Goal: Information Seeking & Learning: Find contact information

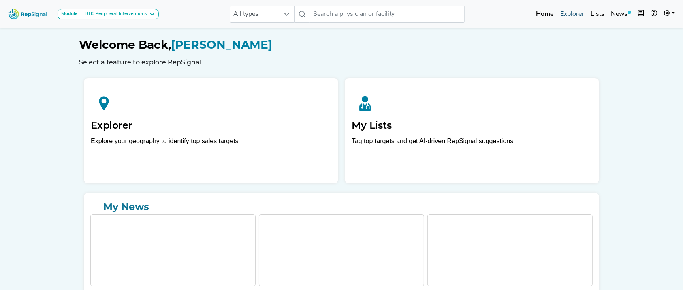
click at [579, 17] on link "Explorer" at bounding box center [572, 14] width 30 height 16
drag, startPoint x: 680, startPoint y: 37, endPoint x: 685, endPoint y: 67, distance: 30.5
click at [682, 67] on html "Module BTK Peripheral Interventions ATK Peripheral Interventions BTK Peripheral…" at bounding box center [341, 165] width 683 height 331
click at [390, 11] on input "text" at bounding box center [387, 14] width 155 height 17
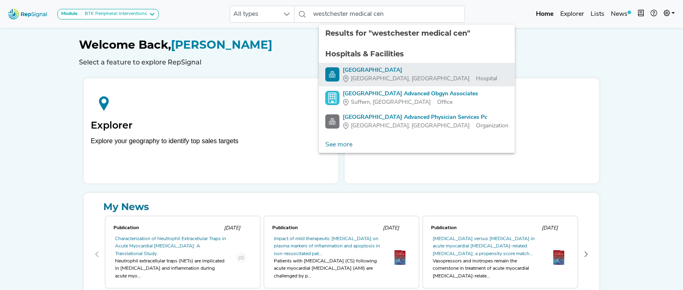
click at [377, 68] on div "Westchester Medical Center" at bounding box center [420, 70] width 154 height 9
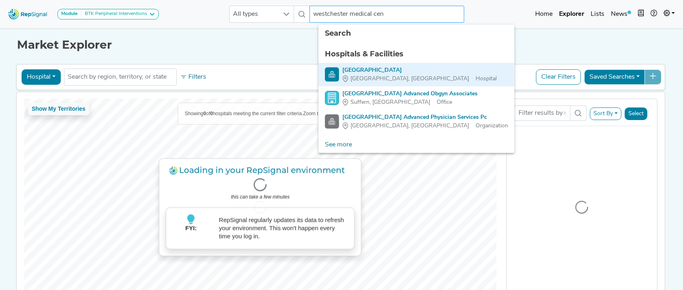
type input "Westchester Medical Center"
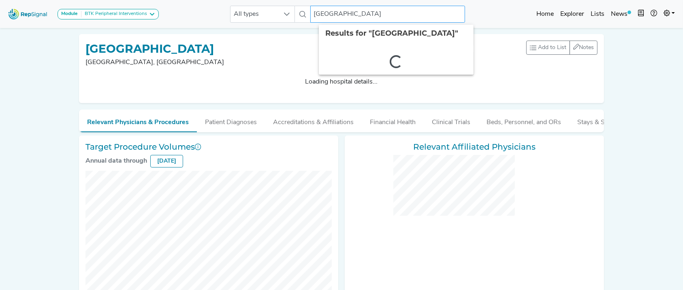
checkbox input "false"
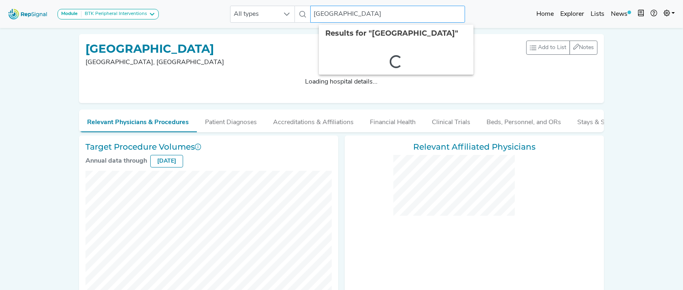
checkbox input "false"
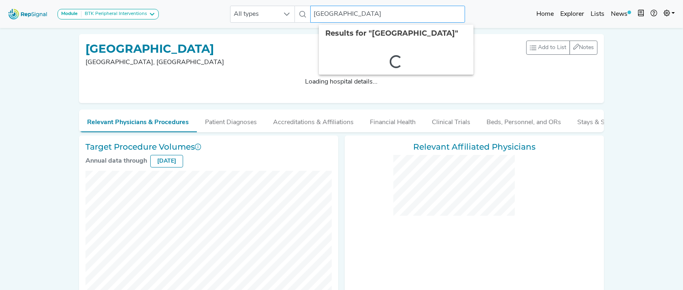
checkbox input "false"
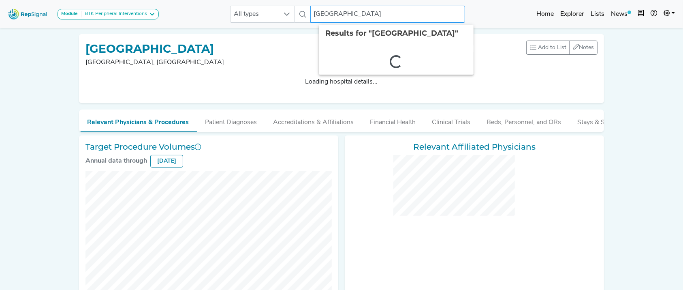
checkbox input "false"
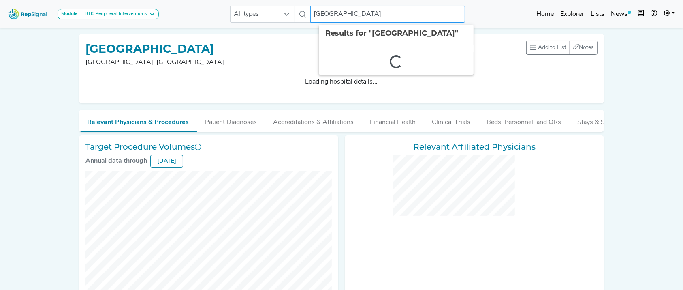
checkbox input "false"
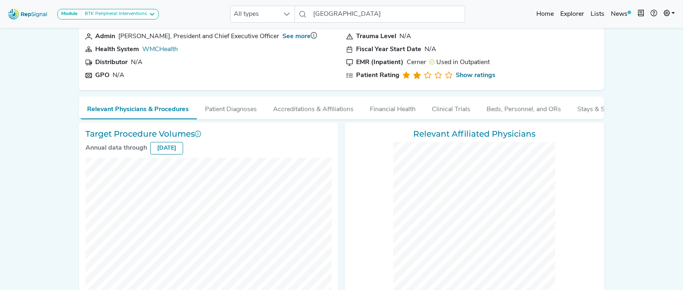
scroll to position [0, 8]
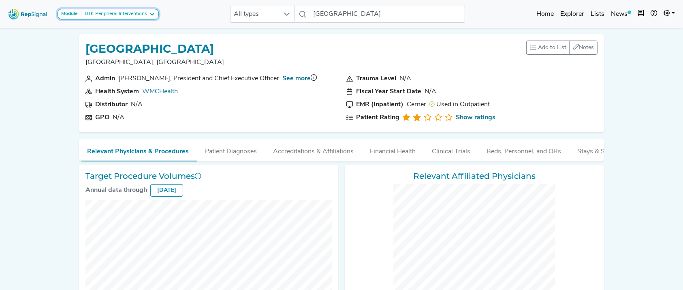
click at [132, 14] on div "BTK Peripheral Interventions" at bounding box center [114, 14] width 66 height 6
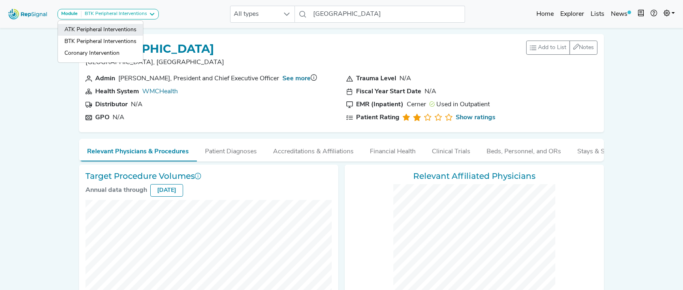
click at [121, 34] on link "ATK Peripheral Interventions" at bounding box center [100, 30] width 85 height 12
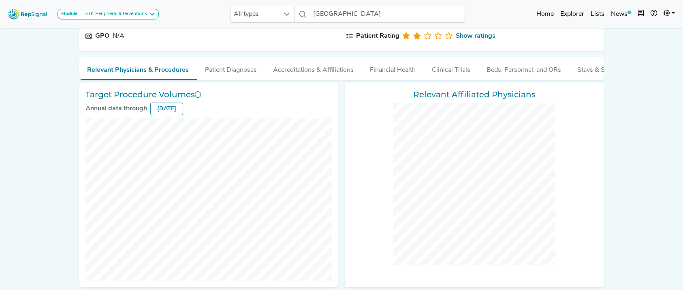
scroll to position [0, 0]
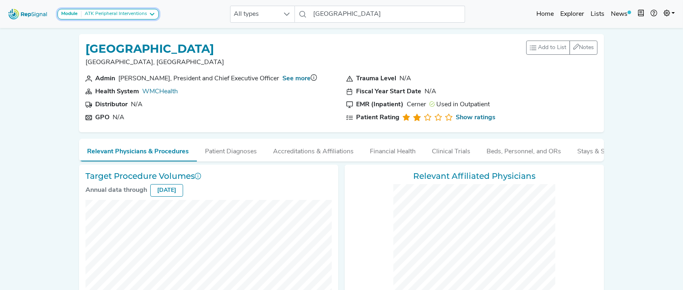
click at [141, 13] on div "ATK Peripheral Interventions" at bounding box center [114, 14] width 66 height 6
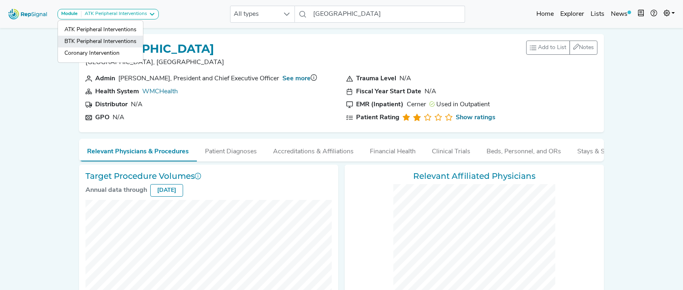
click at [123, 38] on link "BTK Peripheral Interventions" at bounding box center [100, 42] width 85 height 12
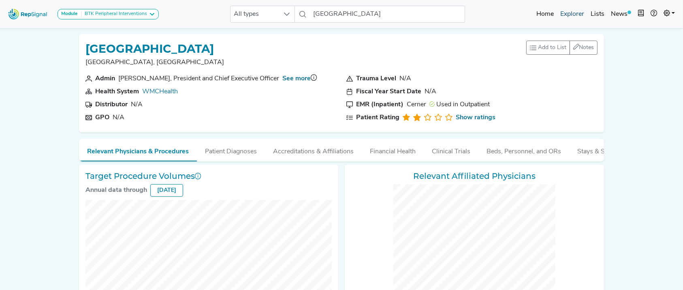
click at [574, 15] on link "Explorer" at bounding box center [572, 14] width 30 height 16
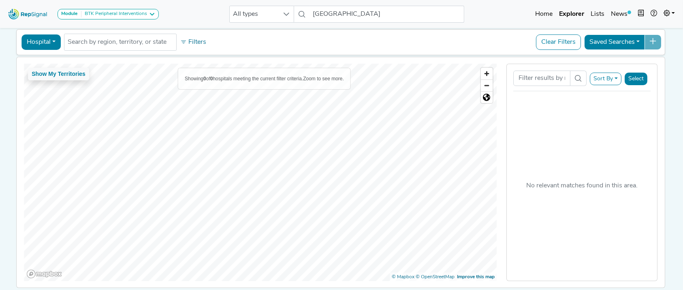
scroll to position [36, 0]
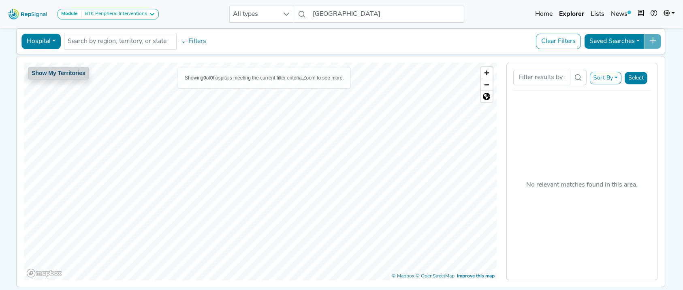
click at [65, 73] on button "Show My Territories" at bounding box center [58, 73] width 61 height 13
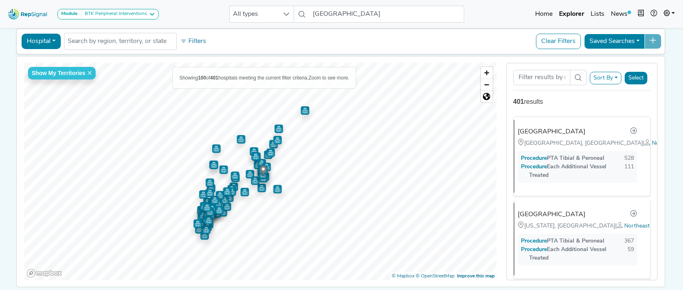
click at [52, 39] on button "Hospital" at bounding box center [40, 41] width 39 height 15
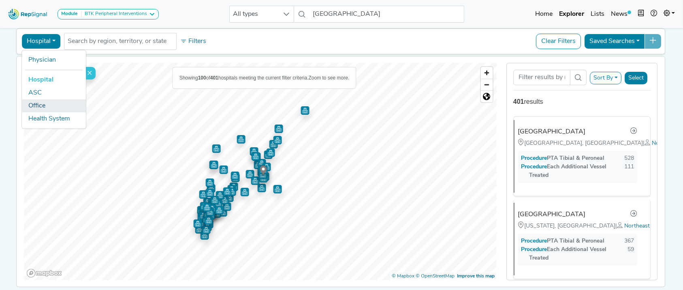
click at [47, 103] on link "Office" at bounding box center [54, 105] width 64 height 13
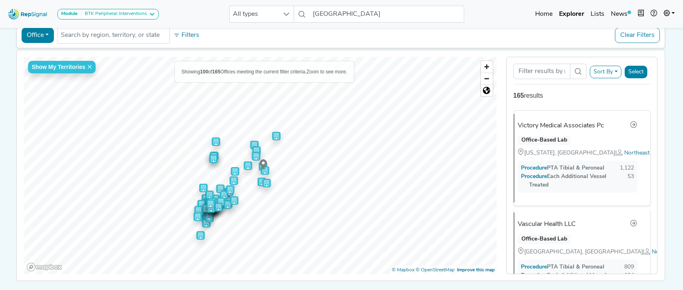
scroll to position [19, 0]
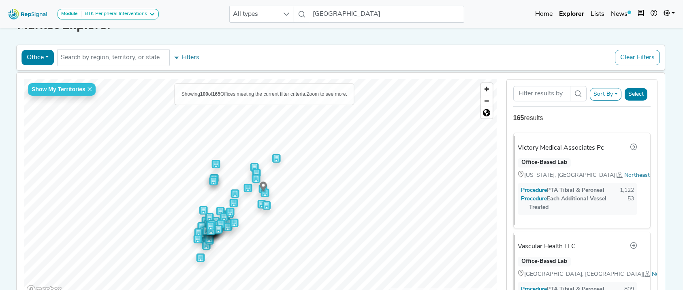
click at [260, 186] on icon "Map marker" at bounding box center [263, 185] width 7 height 9
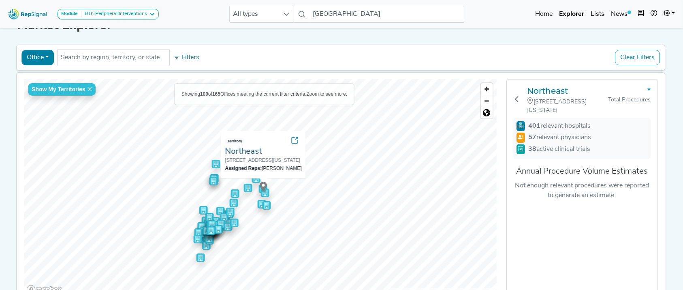
click at [225, 149] on link "Northeast" at bounding box center [243, 151] width 37 height 8
click at [225, 152] on link "Northeast" at bounding box center [243, 151] width 37 height 8
click at [298, 138] on icon at bounding box center [295, 140] width 6 height 6
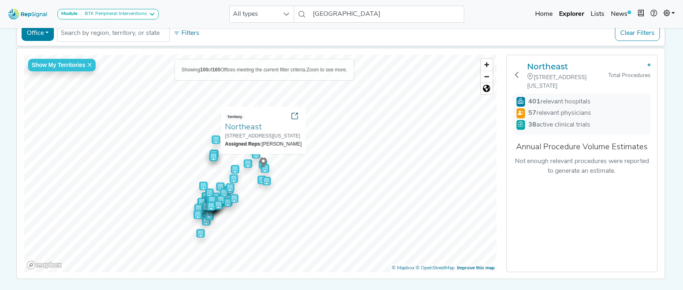
click at [298, 115] on icon at bounding box center [295, 116] width 6 height 6
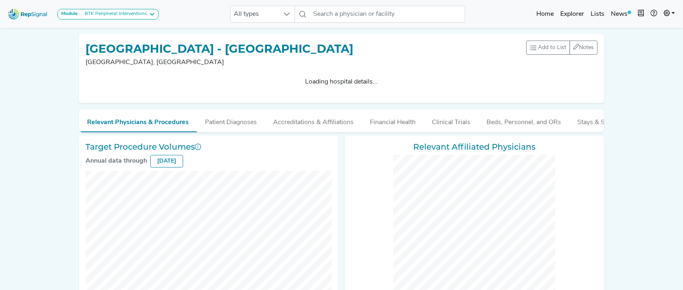
checkbox input "false"
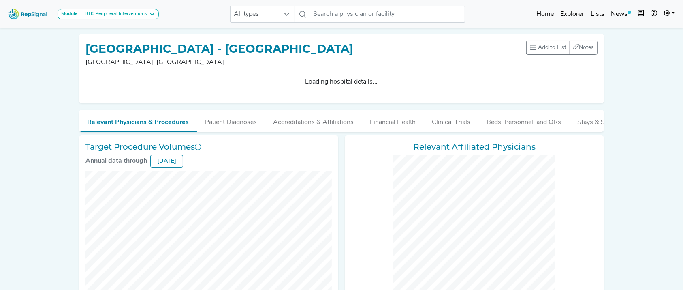
checkbox input "false"
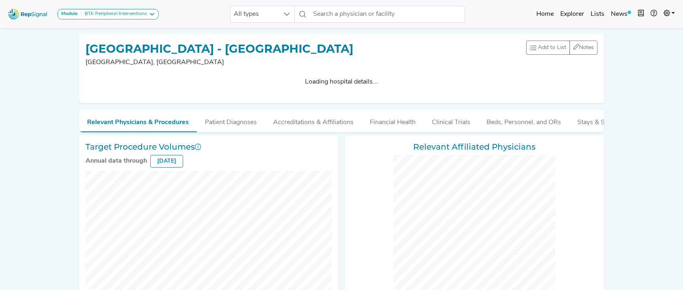
checkbox input "false"
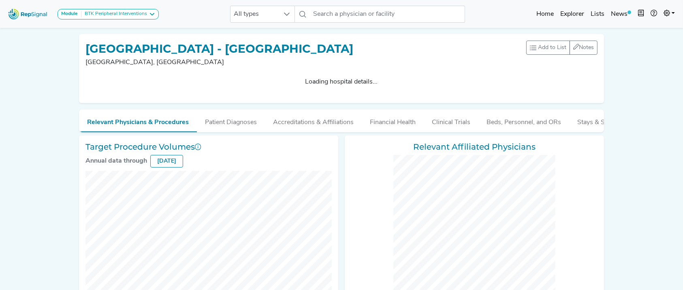
checkbox input "false"
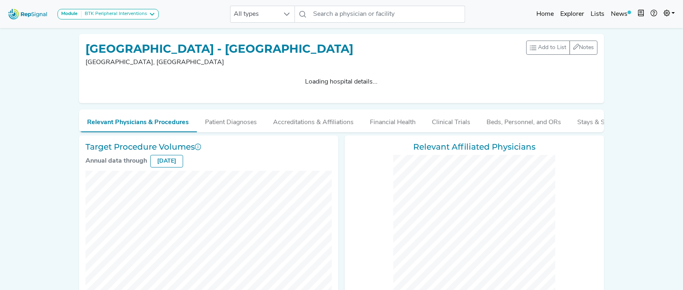
checkbox input "false"
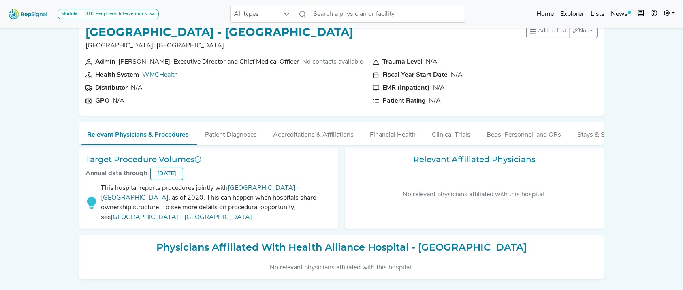
scroll to position [49, 0]
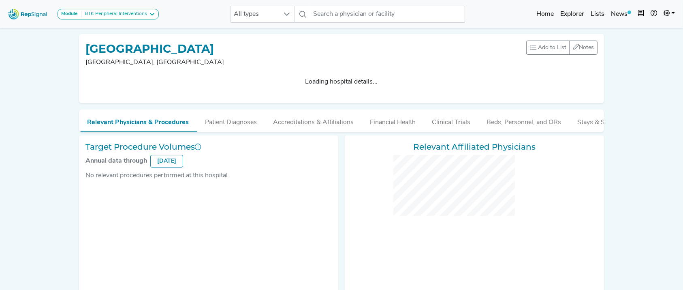
checkbox input "false"
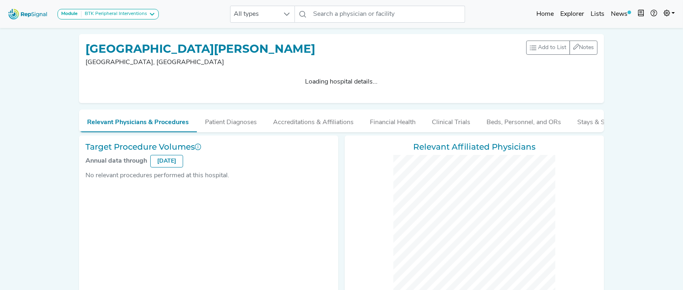
checkbox input "false"
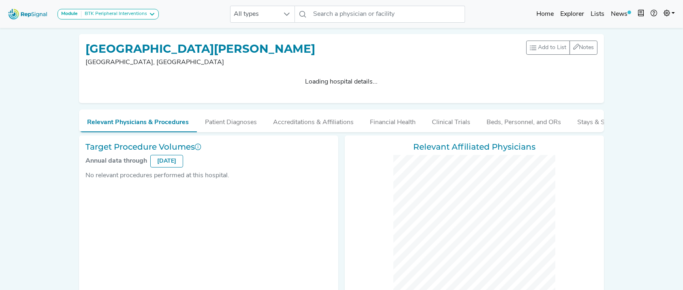
checkbox input "false"
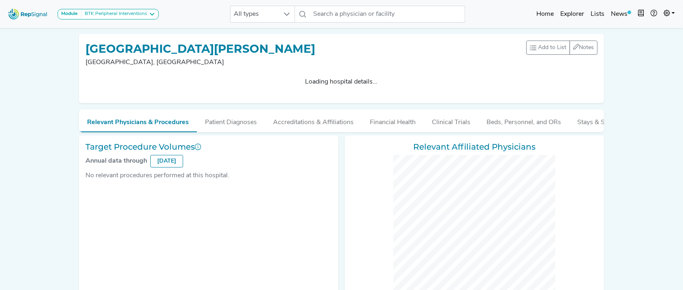
checkbox input "false"
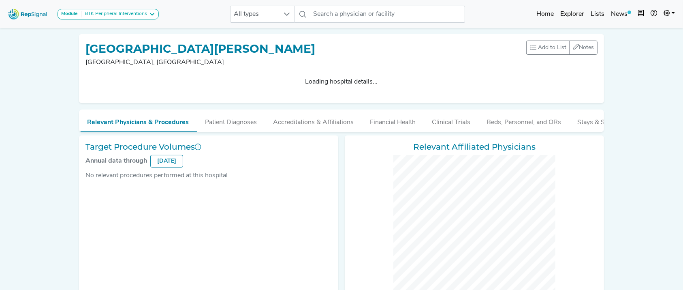
checkbox input "false"
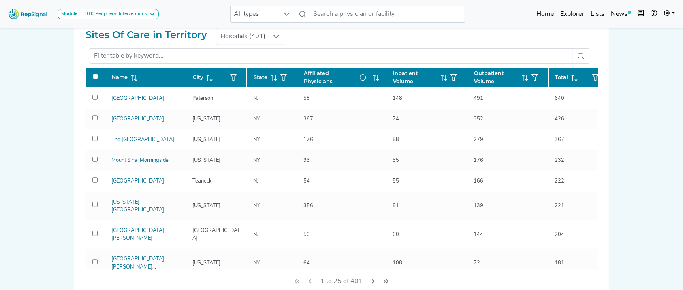
scroll to position [529, 0]
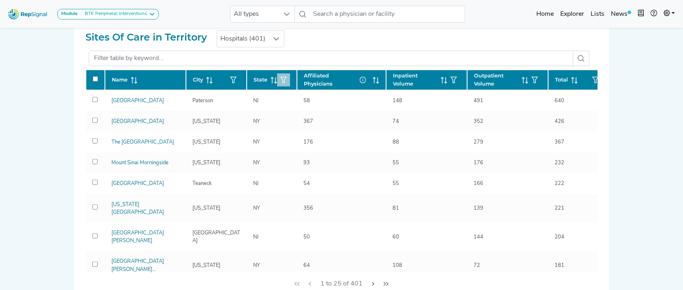
click at [286, 77] on icon "button" at bounding box center [283, 80] width 6 height 6
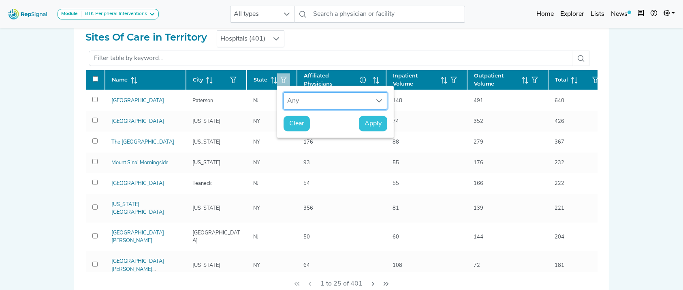
click at [305, 102] on div "Any" at bounding box center [327, 101] width 87 height 16
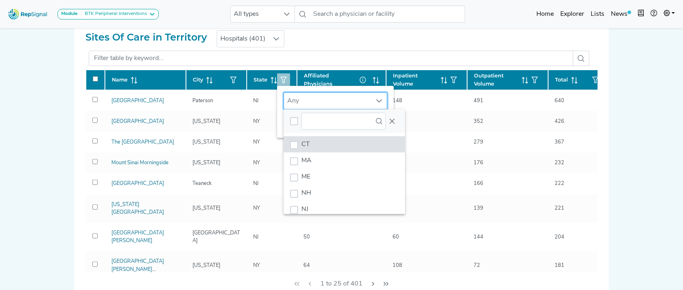
scroll to position [6, 39]
click at [319, 145] on li "CT" at bounding box center [343, 144] width 121 height 16
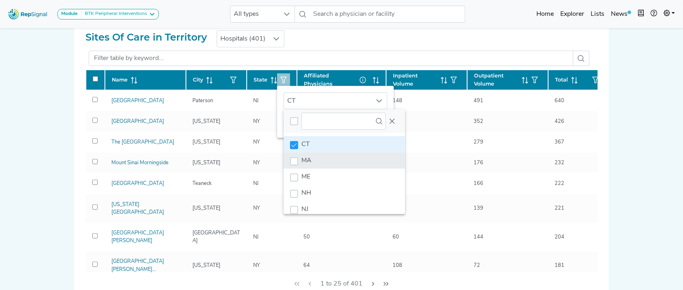
click at [315, 156] on li "MA" at bounding box center [343, 160] width 121 height 16
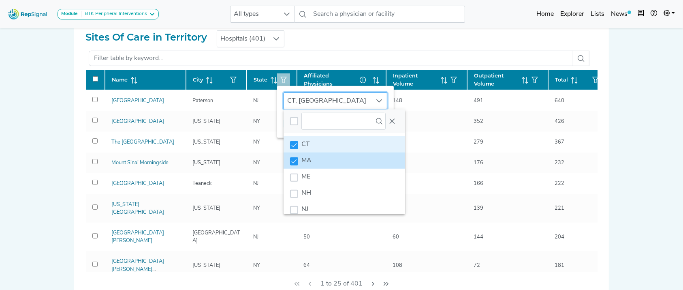
click at [315, 164] on li "MA" at bounding box center [343, 160] width 121 height 16
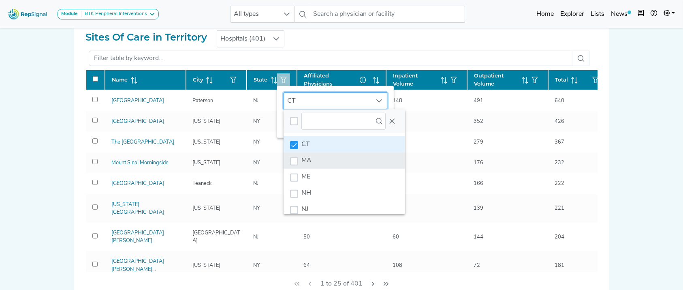
click at [315, 164] on li "MA" at bounding box center [343, 160] width 121 height 16
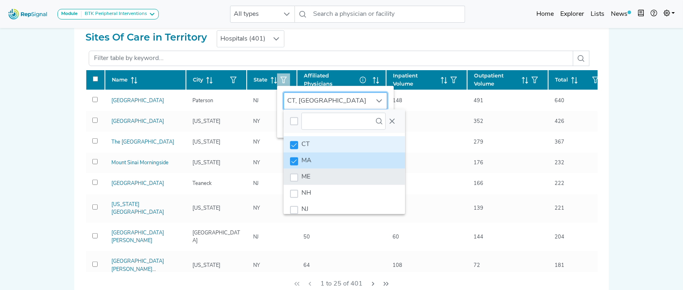
click at [314, 168] on li "ME" at bounding box center [343, 176] width 121 height 16
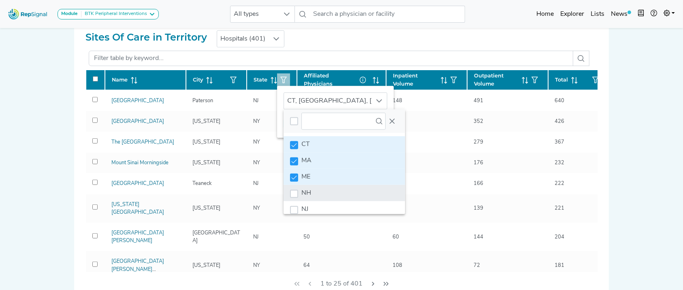
click at [315, 193] on li "NH" at bounding box center [343, 193] width 121 height 16
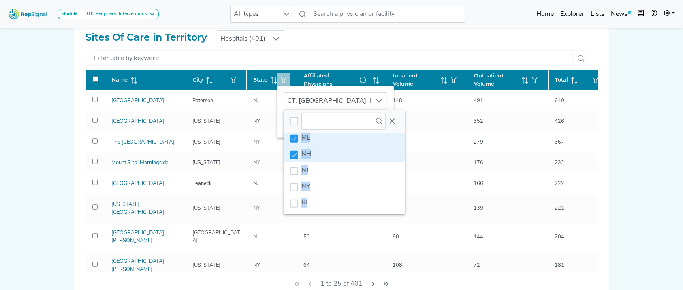
scroll to position [0, 0]
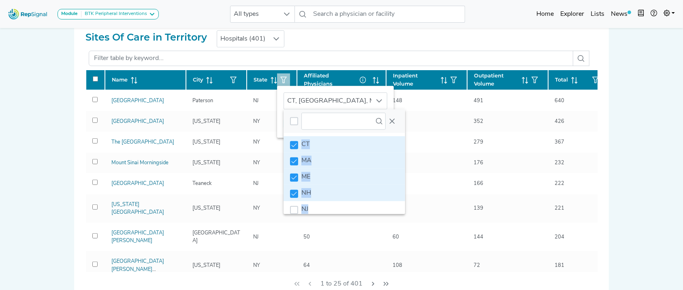
drag, startPoint x: 367, startPoint y: 180, endPoint x: 395, endPoint y: 132, distance: 55.9
click at [395, 132] on div "8 results are available CT MA ME NH NJ NY RI VT 4 items selected" at bounding box center [343, 161] width 121 height 104
click at [395, 120] on icon "Close" at bounding box center [392, 121] width 6 height 6
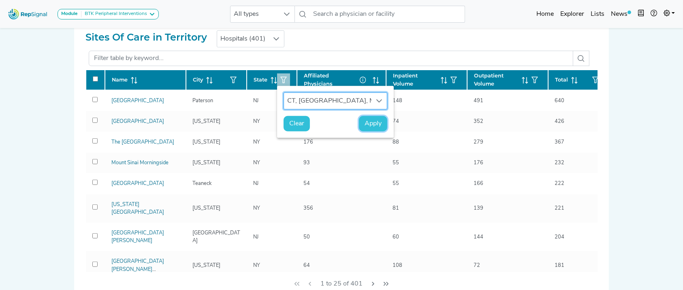
click at [370, 125] on span "Apply" at bounding box center [372, 124] width 17 height 10
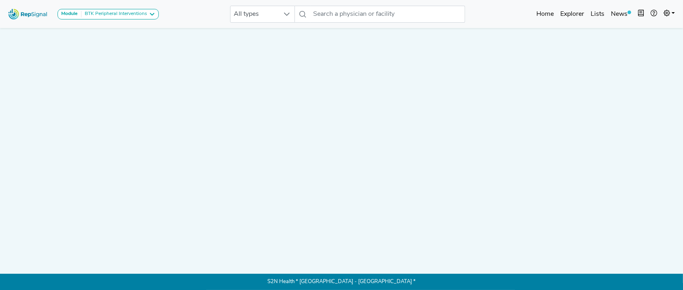
scroll to position [33, 0]
drag, startPoint x: 596, startPoint y: 78, endPoint x: 583, endPoint y: 163, distance: 86.0
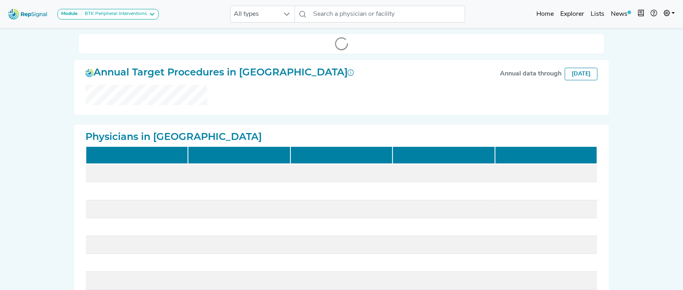
checkbox input "false"
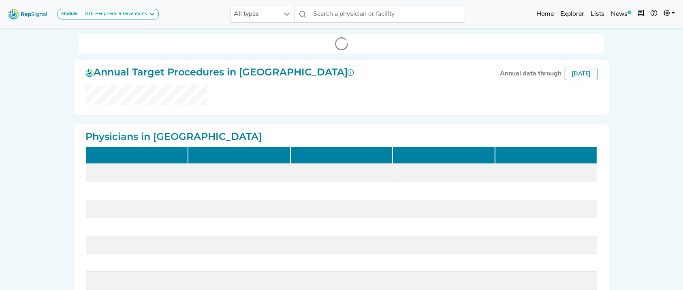
checkbox input "false"
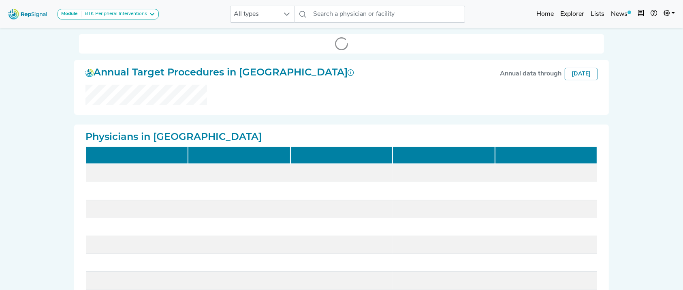
checkbox input "false"
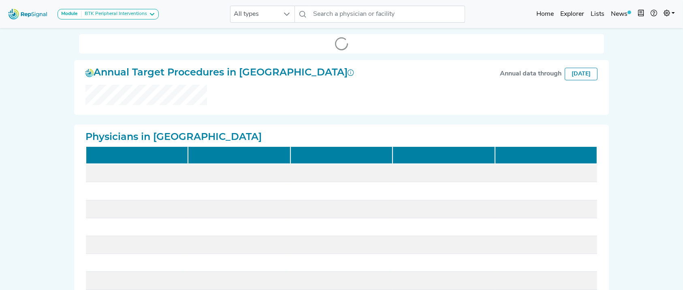
checkbox input "false"
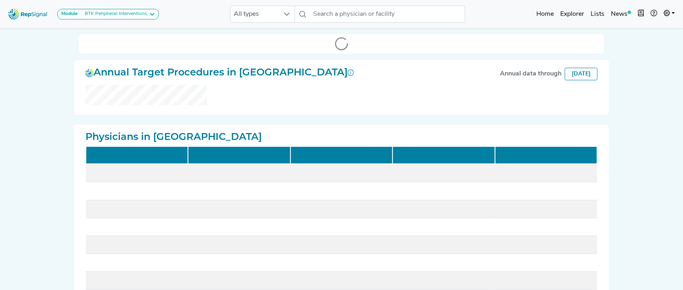
checkbox input "false"
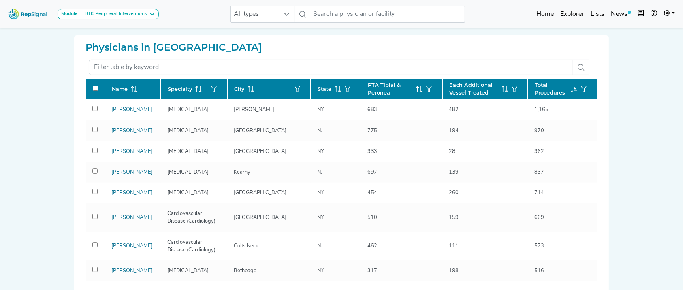
scroll to position [228, 0]
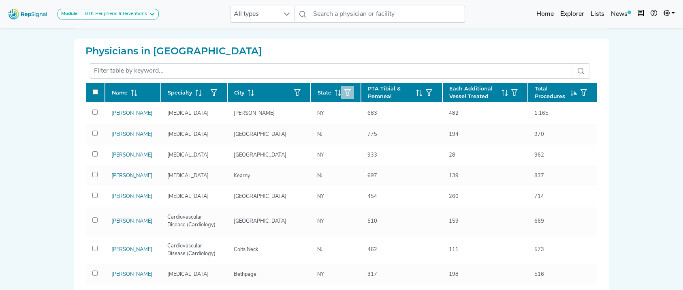
click at [344, 90] on icon "button" at bounding box center [347, 92] width 6 height 6
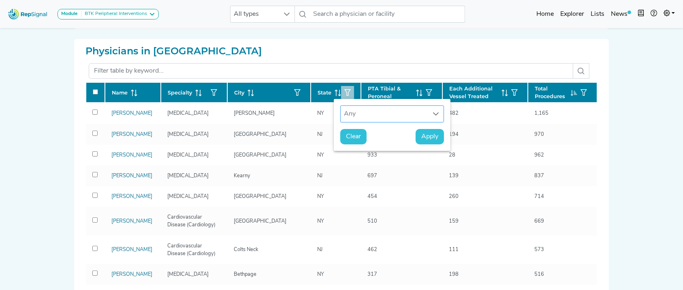
click at [357, 115] on div "Any" at bounding box center [384, 114] width 87 height 16
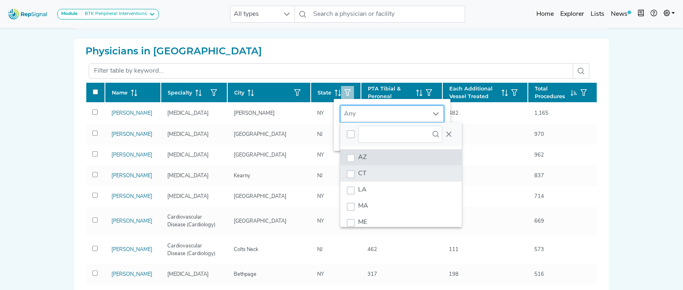
click at [371, 173] on li "CT" at bounding box center [400, 173] width 121 height 16
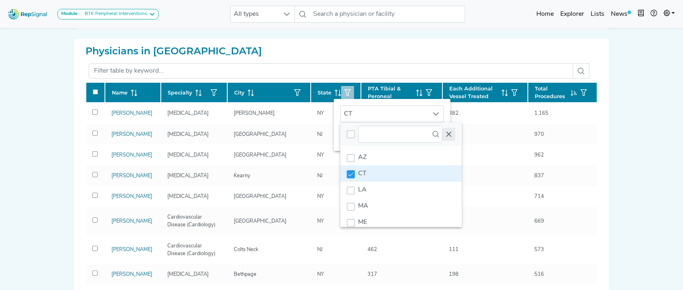
click at [449, 137] on icon "Close" at bounding box center [448, 134] width 6 height 6
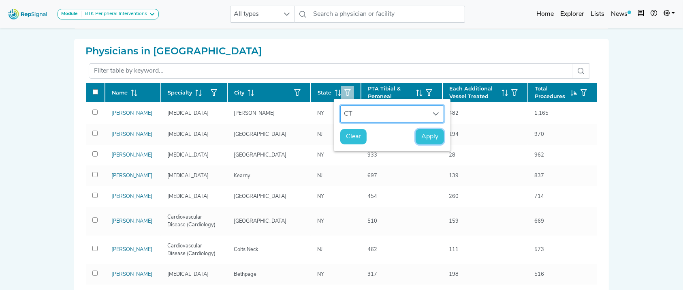
click at [428, 137] on span "Apply" at bounding box center [429, 137] width 17 height 10
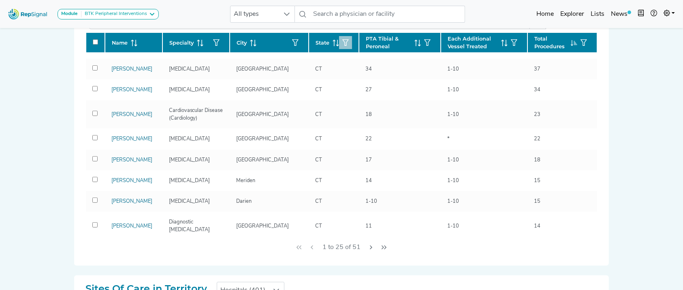
scroll to position [150, 0]
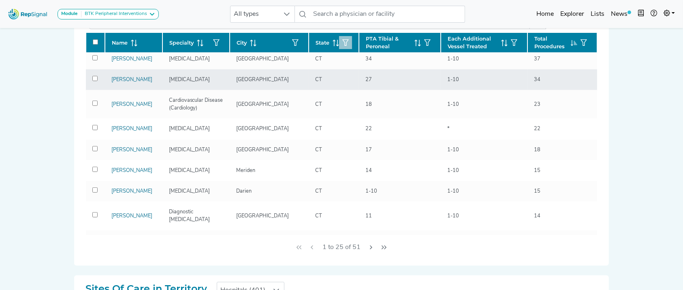
drag, startPoint x: 124, startPoint y: 107, endPoint x: 116, endPoint y: 107, distance: 7.3
drag, startPoint x: 116, startPoint y: 107, endPoint x: 114, endPoint y: 111, distance: 5.4
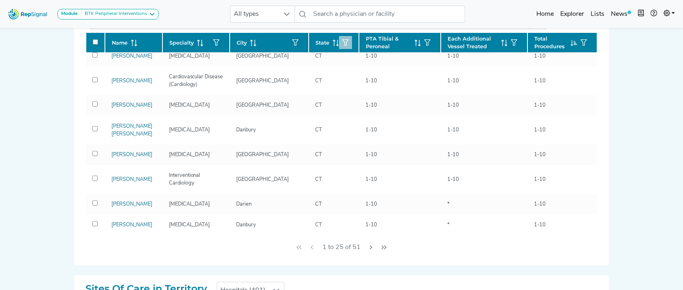
scroll to position [425, 0]
click at [372, 246] on icon "Next Page" at bounding box center [371, 247] width 6 height 6
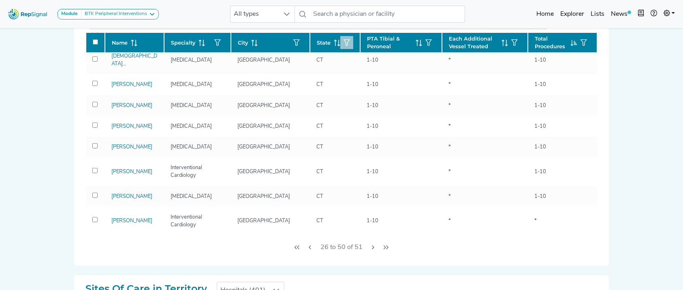
scroll to position [441, 0]
click at [371, 244] on icon "Next Page" at bounding box center [373, 247] width 6 height 6
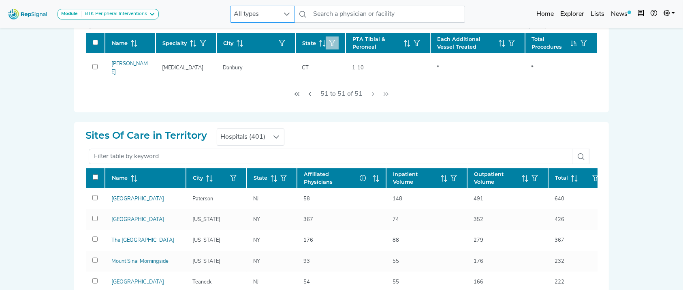
scroll to position [0, 0]
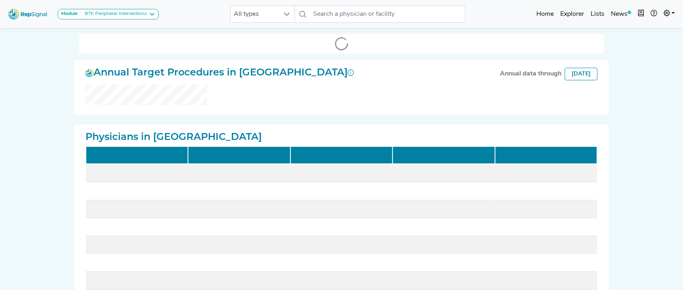
checkbox input "false"
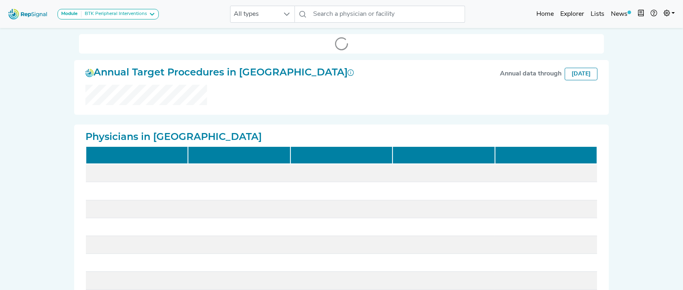
checkbox input "false"
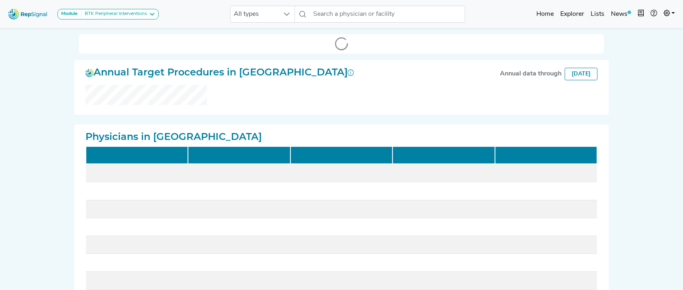
checkbox input "false"
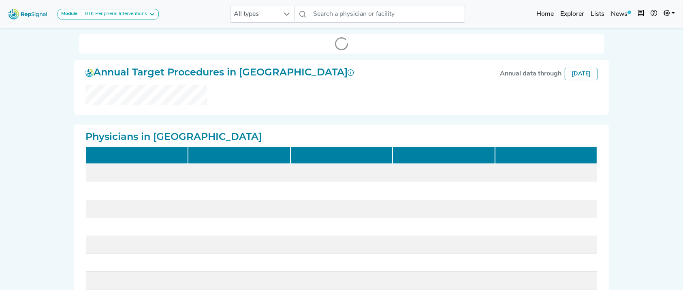
checkbox input "false"
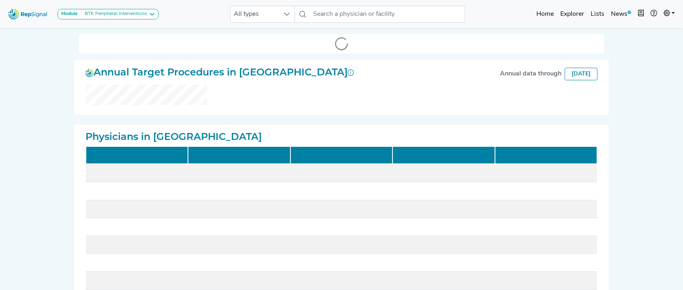
checkbox input "false"
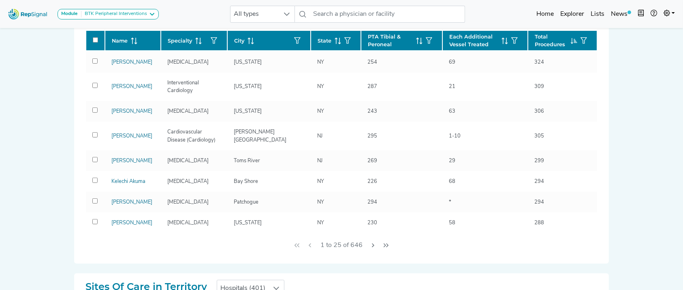
scroll to position [448, 0]
click at [376, 246] on button "Next Page" at bounding box center [373, 244] width 13 height 15
click at [376, 246] on icon "Next Page" at bounding box center [373, 245] width 6 height 6
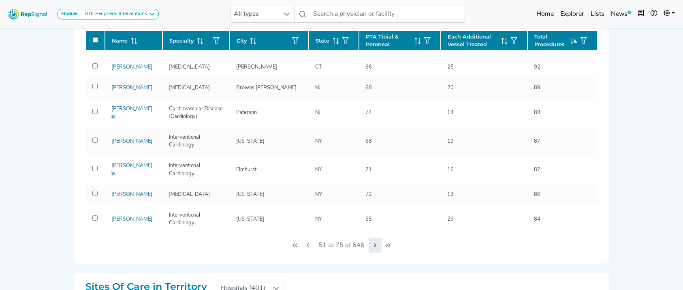
click at [374, 243] on icon "Next Page" at bounding box center [375, 245] width 2 height 4
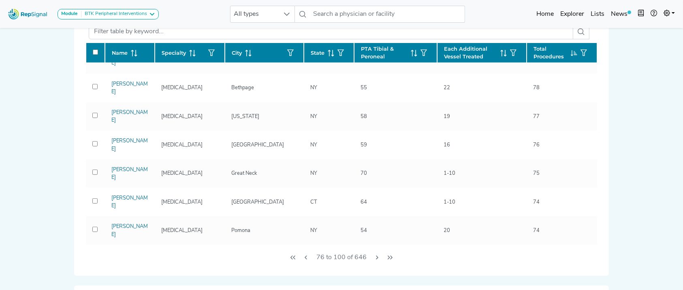
scroll to position [160, 0]
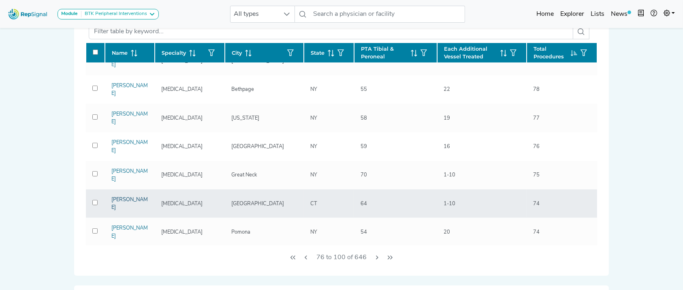
click at [125, 197] on link "Brian King" at bounding box center [129, 203] width 36 height 13
click at [126, 197] on link "Brian King" at bounding box center [129, 203] width 36 height 13
click at [124, 197] on link "Brian King" at bounding box center [129, 203] width 36 height 13
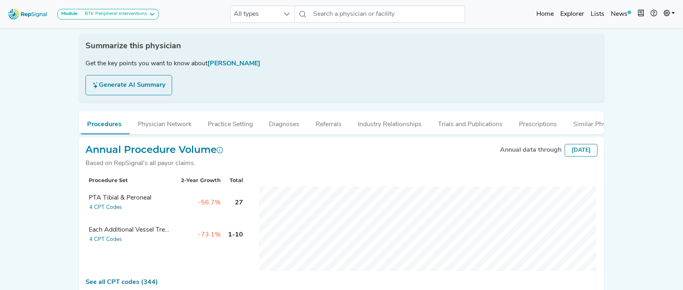
scroll to position [165, 0]
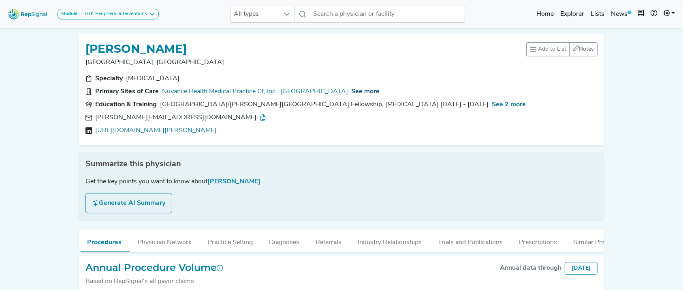
click at [358, 93] on span "See more" at bounding box center [365, 91] width 28 height 6
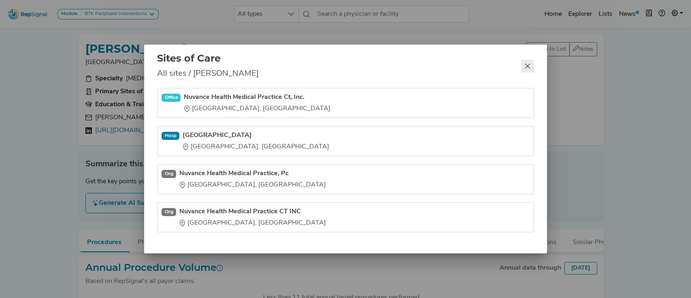
click at [529, 66] on icon "Close" at bounding box center [527, 66] width 6 height 6
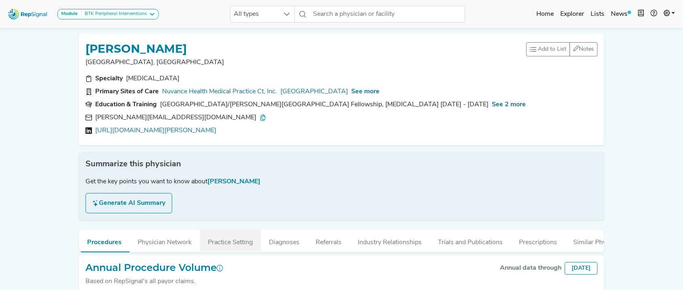
click at [243, 239] on button "Practice Setting" at bounding box center [230, 240] width 61 height 22
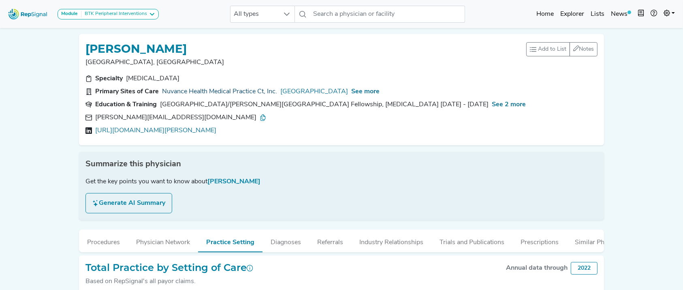
click at [233, 90] on link "Nuvance Health Medical Practice Ct, Inc." at bounding box center [219, 92] width 115 height 10
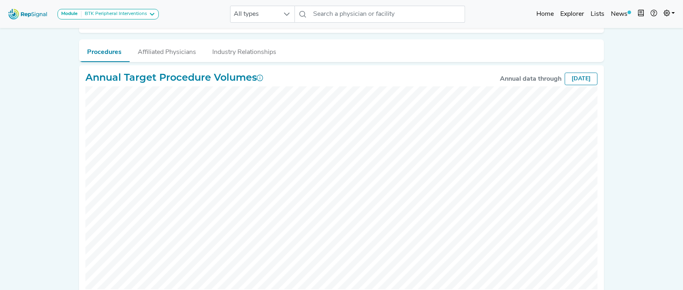
scroll to position [97, 0]
click at [157, 58] on button "Affiliated Physicians" at bounding box center [167, 51] width 75 height 22
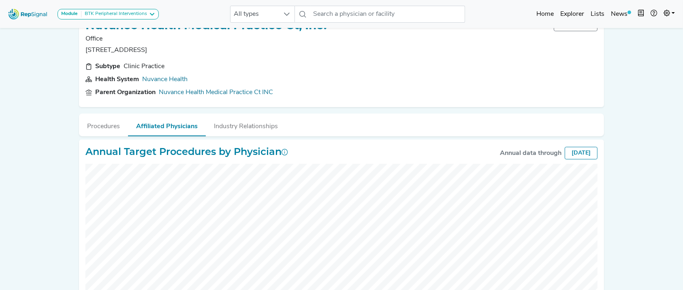
scroll to position [0, 0]
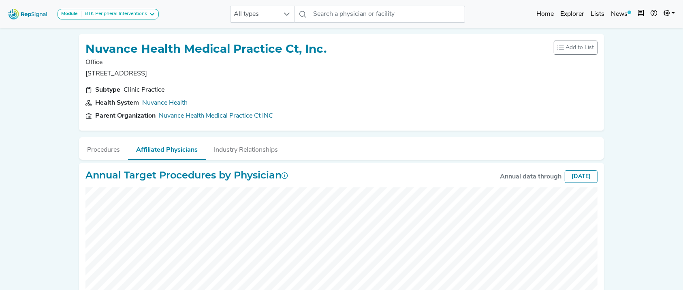
drag, startPoint x: 180, startPoint y: 73, endPoint x: 83, endPoint y: 76, distance: 97.7
click at [83, 76] on div "Nuvance Health Medical Practice Ct, Inc. Office 24 Hospital Ave, Danbury, Ct Ad…" at bounding box center [341, 82] width 525 height 96
copy p "24 Hospital Ave, Danbury, Ct"
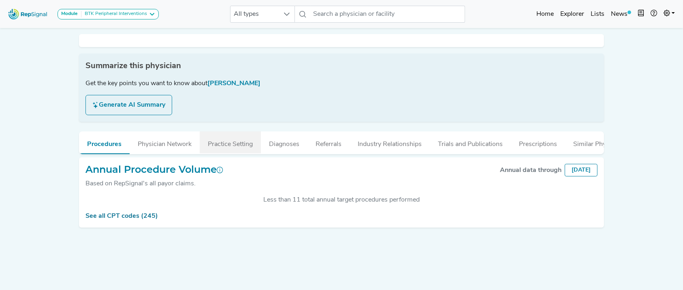
click at [232, 143] on button "Practice Setting" at bounding box center [230, 142] width 61 height 22
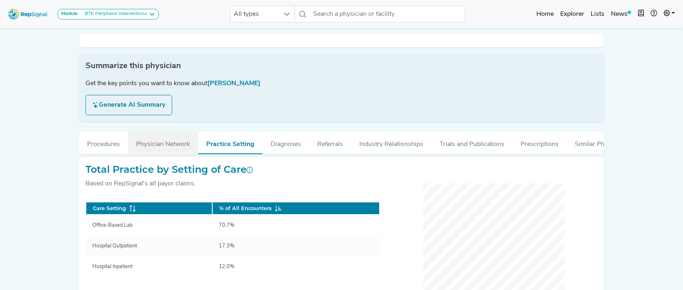
click at [190, 147] on button "Physician Network" at bounding box center [163, 142] width 70 height 22
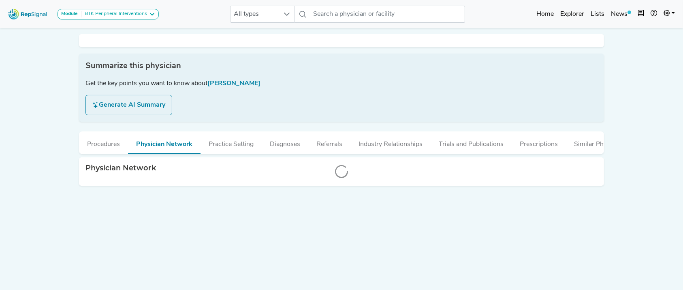
click at [119, 153] on button "Procedures" at bounding box center [103, 142] width 49 height 22
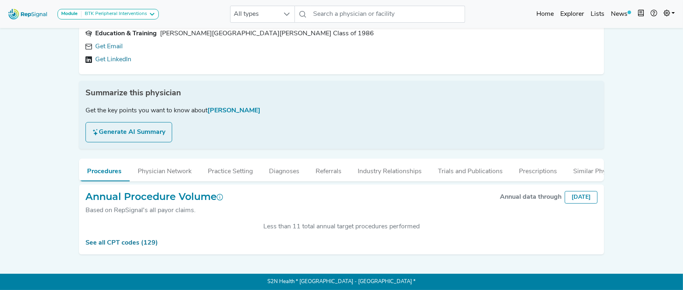
scroll to position [79, 0]
click at [233, 162] on button "Practice Setting" at bounding box center [230, 169] width 61 height 22
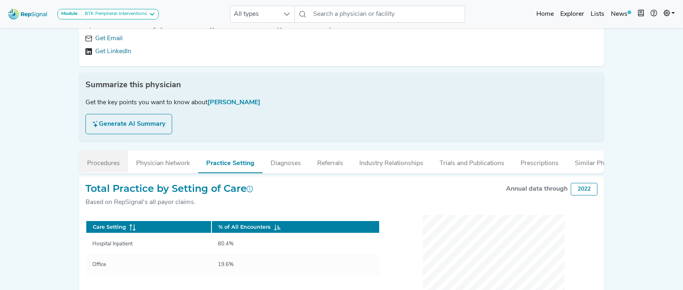
click at [112, 165] on button "Procedures" at bounding box center [103, 161] width 49 height 22
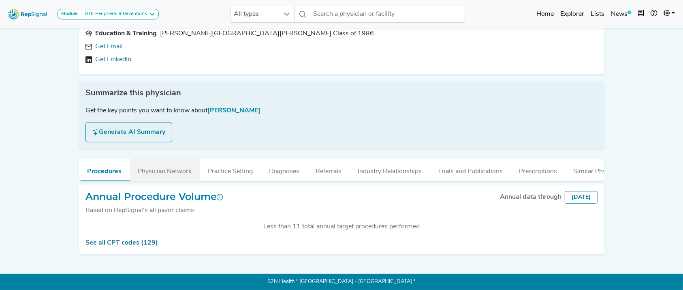
click at [165, 164] on button "Physician Network" at bounding box center [165, 169] width 70 height 22
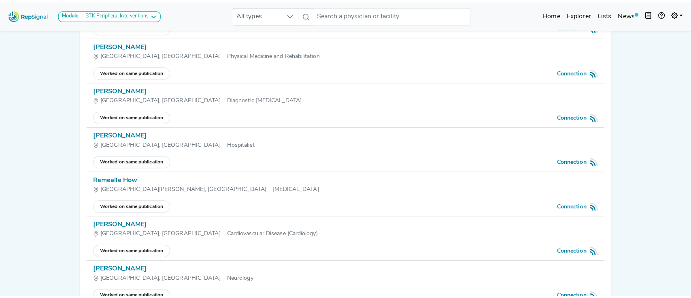
scroll to position [0, 0]
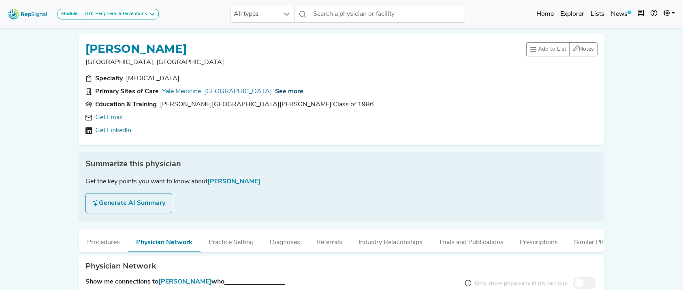
click at [295, 89] on span "See more" at bounding box center [289, 91] width 28 height 6
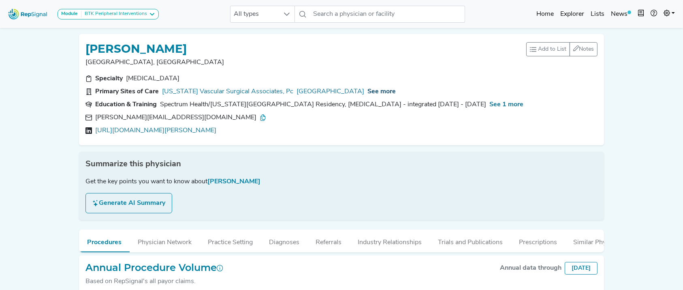
click at [386, 90] on span "See more" at bounding box center [381, 91] width 28 height 6
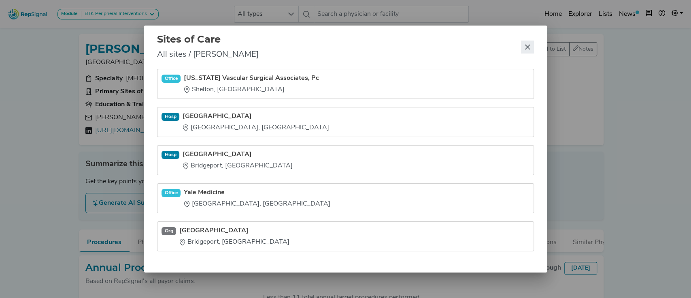
click at [524, 47] on icon "Close" at bounding box center [527, 47] width 6 height 6
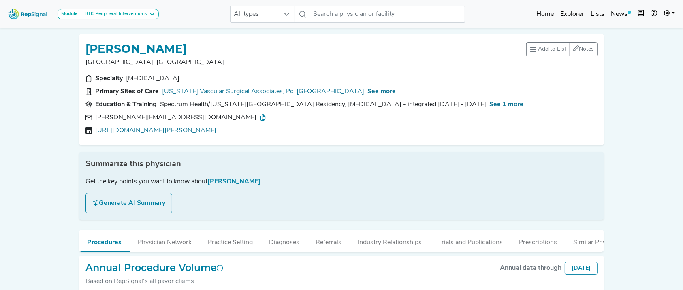
scroll to position [71, 0]
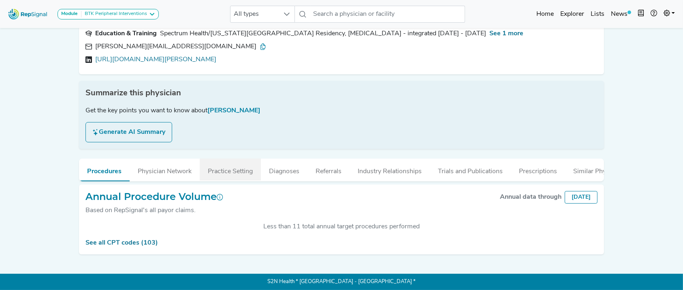
click at [249, 168] on button "Practice Setting" at bounding box center [230, 169] width 61 height 22
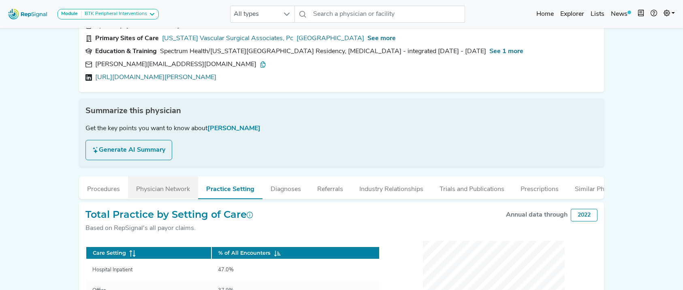
scroll to position [54, 0]
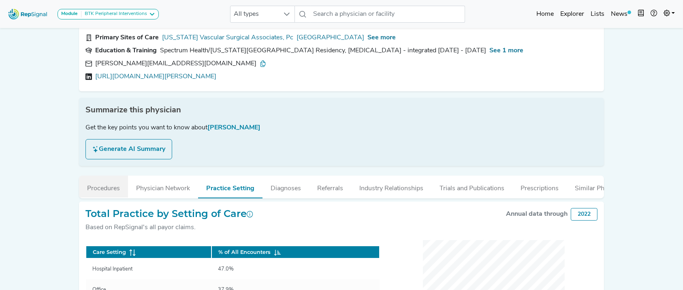
click at [108, 188] on button "Procedures" at bounding box center [103, 186] width 49 height 22
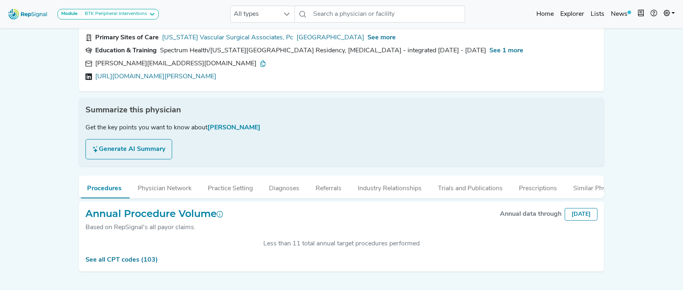
scroll to position [0, 0]
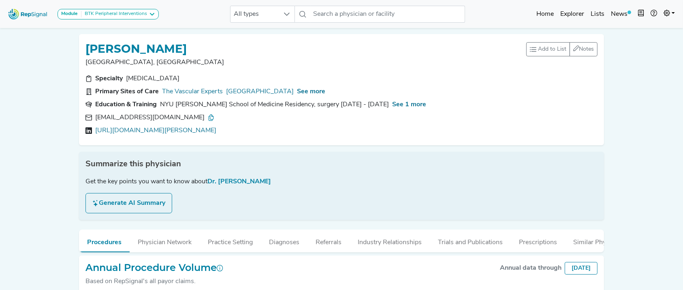
drag, startPoint x: 191, startPoint y: 118, endPoint x: 95, endPoint y: 115, distance: 96.0
click at [95, 115] on div "[EMAIL_ADDRESS][DOMAIN_NAME]" at bounding box center [154, 118] width 119 height 10
copy div "[EMAIL_ADDRESS][DOMAIN_NAME]"
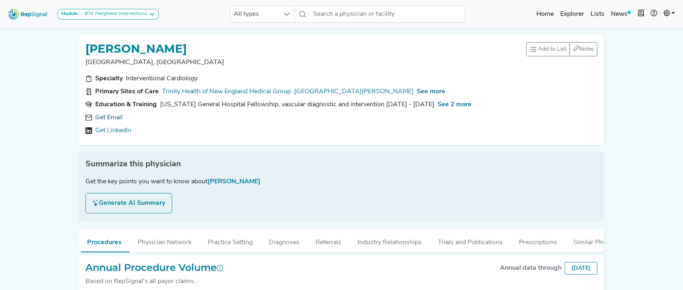
click at [104, 113] on link "Get Email" at bounding box center [109, 118] width 28 height 10
